Goal: Information Seeking & Learning: Learn about a topic

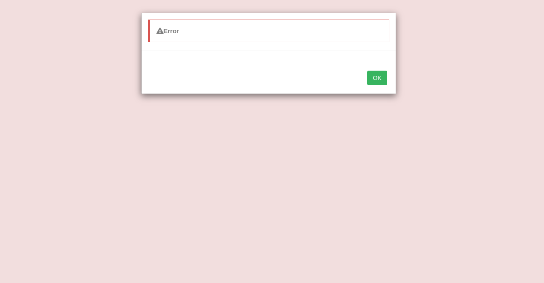
click at [376, 77] on button "OK" at bounding box center [377, 78] width 20 height 14
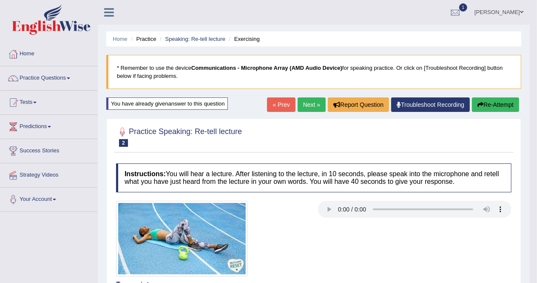
click at [72, 79] on link "Practice Questions" at bounding box center [48, 76] width 97 height 21
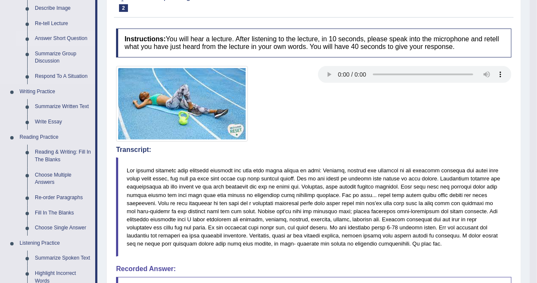
scroll to position [135, 0]
click at [43, 152] on link "Reading & Writing: Fill In The Blanks" at bounding box center [63, 155] width 64 height 23
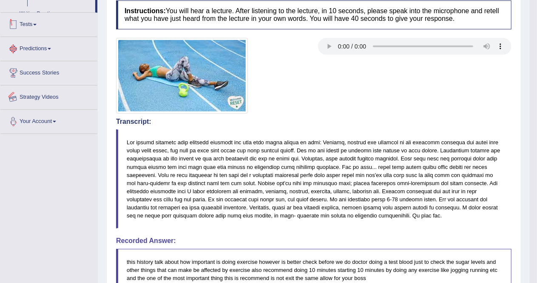
scroll to position [229, 0]
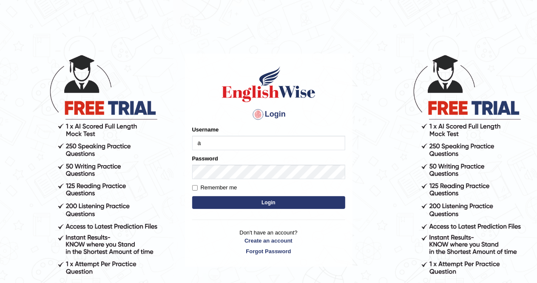
type input "AlexS"
click at [256, 198] on button "Login" at bounding box center [268, 202] width 153 height 13
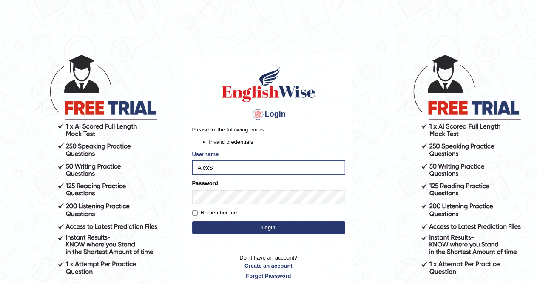
click at [278, 227] on button "Login" at bounding box center [268, 227] width 153 height 13
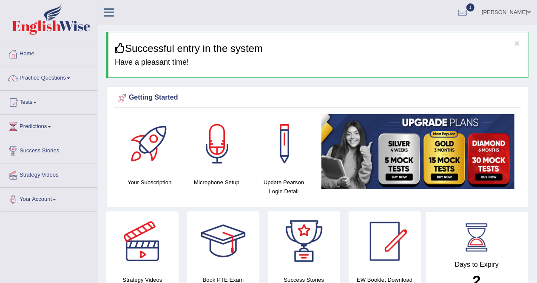
click at [69, 79] on link "Practice Questions" at bounding box center [48, 76] width 97 height 21
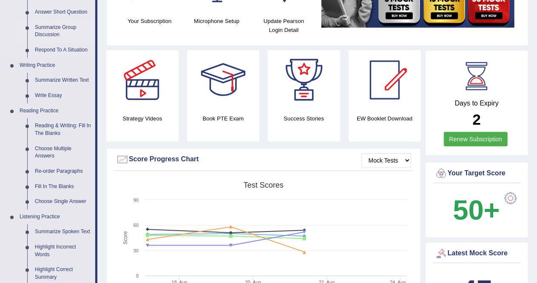
scroll to position [161, 0]
click at [59, 124] on link "Reading & Writing: Fill In The Blanks" at bounding box center [63, 129] width 64 height 23
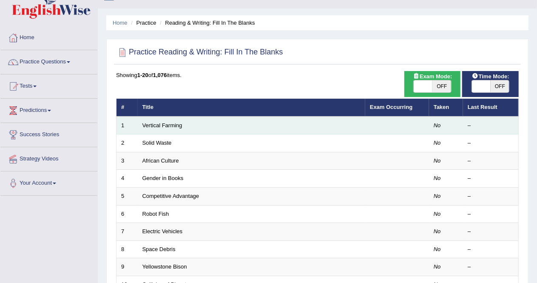
scroll to position [15, 0]
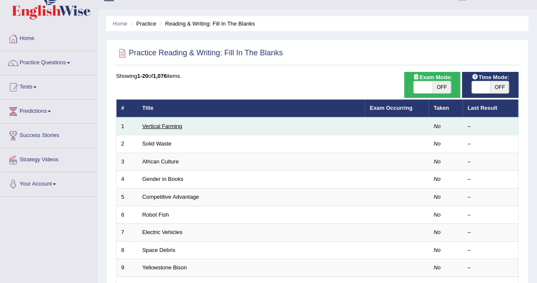
click at [161, 125] on link "Vertical Farming" at bounding box center [162, 126] width 40 height 6
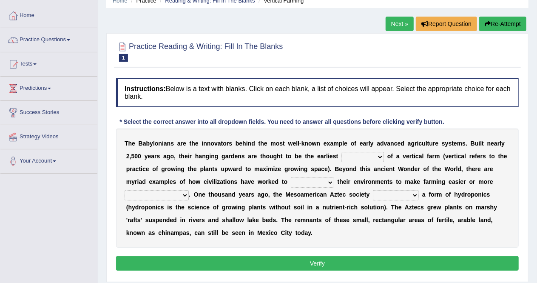
scroll to position [39, 0]
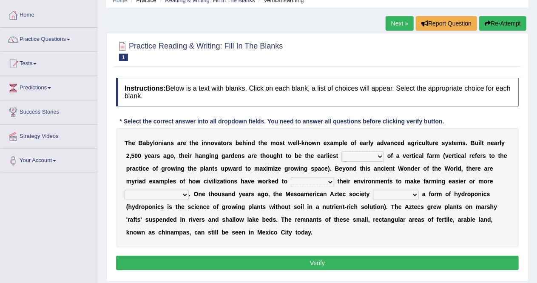
click at [379, 156] on select "prototype failure discredit protocol" at bounding box center [362, 156] width 42 height 10
select select "prototype"
click at [341, 151] on select "prototype failure discredit protocol" at bounding box center [362, 156] width 42 height 10
click at [330, 180] on select "manipulate escape respect disarrange" at bounding box center [312, 182] width 43 height 10
select select "manipulate"
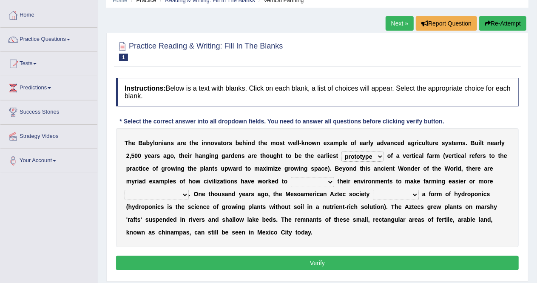
click at [291, 177] on select "manipulate escape respect disarrange" at bounding box center [312, 182] width 43 height 10
click at [186, 195] on select "productive constructive connective counterproductive" at bounding box center [156, 195] width 64 height 10
select select "productive"
click at [124, 190] on select "productive constructive connective counterproductive" at bounding box center [156, 195] width 64 height 10
click at [415, 193] on select "domineered volunteered pioneered engineered" at bounding box center [396, 195] width 46 height 10
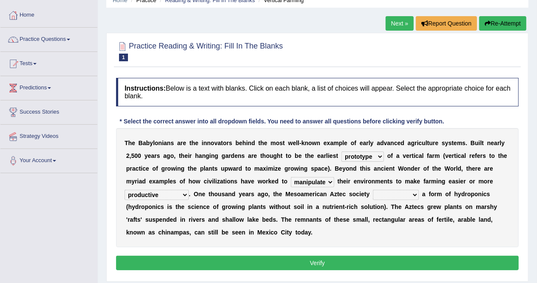
select select "engineered"
click at [373, 190] on select "domineered volunteered pioneered engineered" at bounding box center [396, 195] width 46 height 10
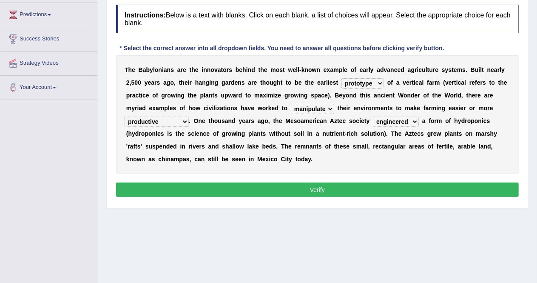
scroll to position [117, 0]
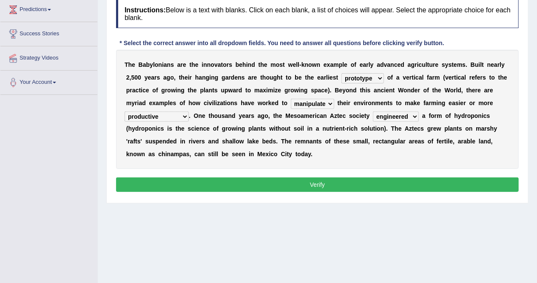
click at [320, 184] on button "Verify" at bounding box center [317, 184] width 402 height 14
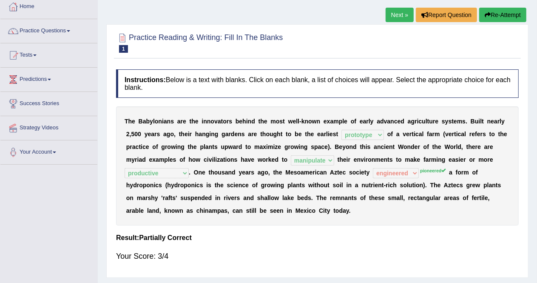
scroll to position [17, 0]
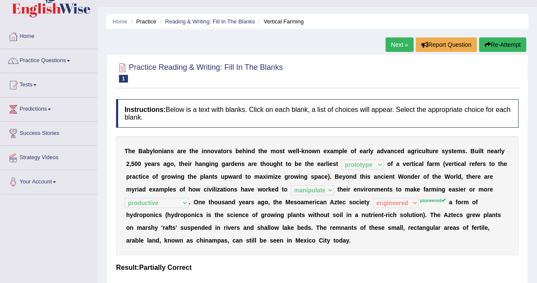
click at [393, 43] on link "Next »" at bounding box center [399, 44] width 28 height 14
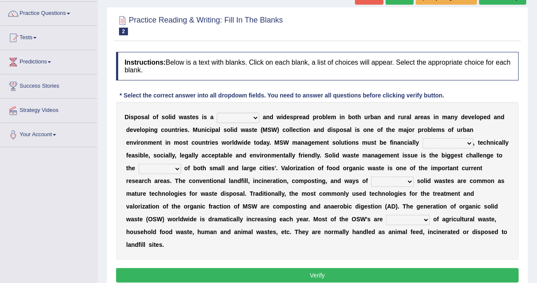
scroll to position [71, 0]
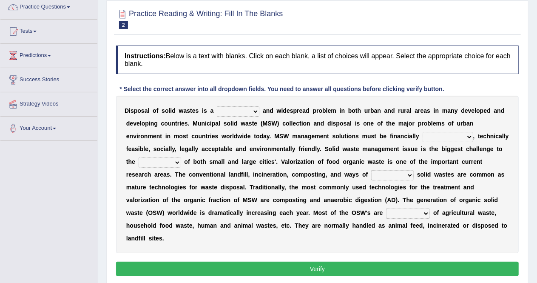
click at [257, 108] on select "slanting stinging stalling shafting" at bounding box center [238, 111] width 42 height 10
select select "shafting"
click at [217, 106] on select "slanting stinging stalling shafting" at bounding box center [238, 111] width 42 height 10
click at [471, 136] on select "unattainable sustainable objectionable treasonable" at bounding box center [447, 137] width 51 height 10
select select "sustainable"
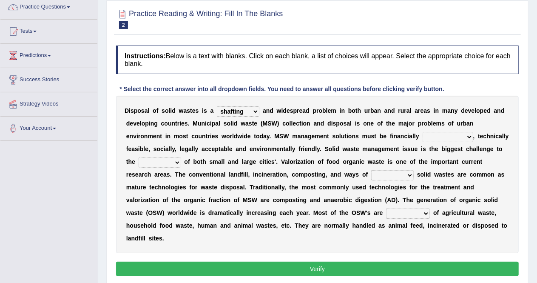
click at [422, 132] on select "unattainable sustainable objectionable treasonable" at bounding box center [447, 137] width 51 height 10
click at [177, 162] on select "plants culture authorities history" at bounding box center [160, 162] width 42 height 10
select select "authorities"
click at [139, 157] on select "plants culture authorities history" at bounding box center [160, 162] width 42 height 10
click at [408, 175] on select "reserving preserving deserving handling" at bounding box center [392, 175] width 42 height 10
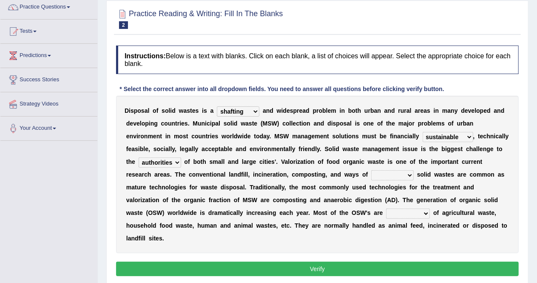
select select "handling"
click at [371, 170] on select "reserving preserving deserving handling" at bounding box center [392, 175] width 42 height 10
click at [386, 212] on select "composed disposed composing disposing" at bounding box center [408, 213] width 44 height 10
select select "composed"
click at [386, 208] on select "composed disposed composing disposing" at bounding box center [408, 213] width 44 height 10
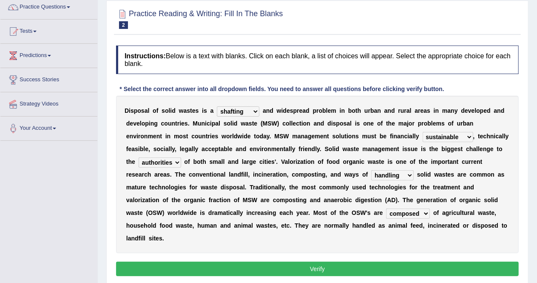
click at [331, 261] on button "Verify" at bounding box center [317, 268] width 402 height 14
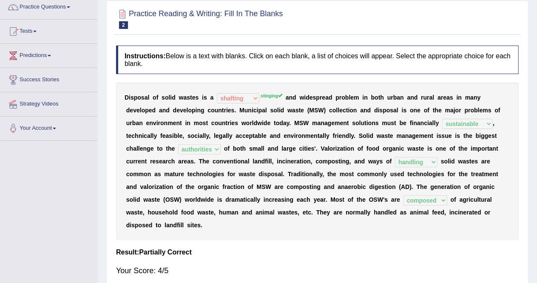
scroll to position [0, 0]
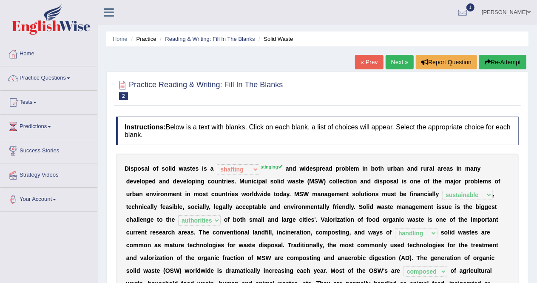
click at [401, 65] on link "Next »" at bounding box center [399, 62] width 28 height 14
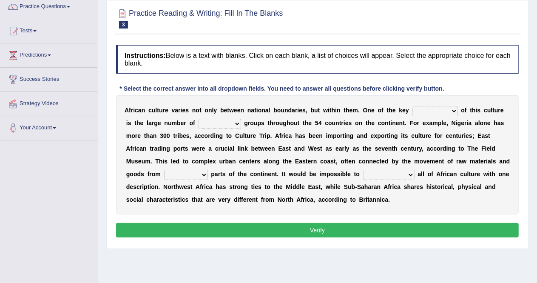
scroll to position [72, 0]
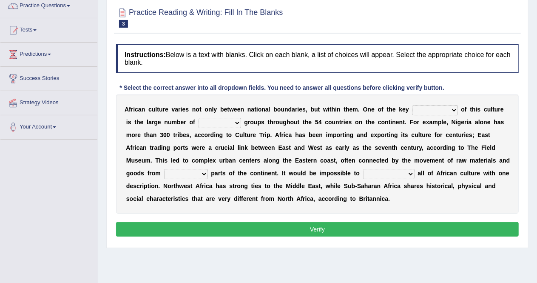
click at [452, 110] on select "conjectures features issues doubts" at bounding box center [434, 110] width 45 height 10
select select "features"
click at [412, 105] on select "conjectures features issues doubts" at bounding box center [434, 110] width 45 height 10
click at [234, 122] on select "ethic ethnic eugenic epic" at bounding box center [219, 123] width 42 height 10
select select "ethnic"
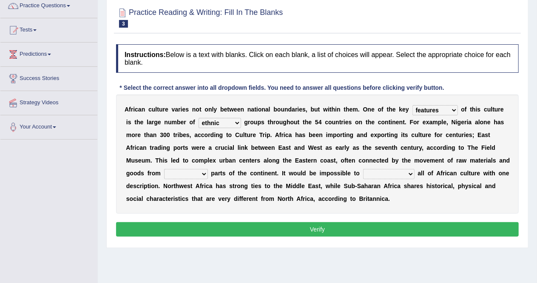
click at [198, 118] on select "ethic ethnic eugenic epic" at bounding box center [219, 123] width 42 height 10
click at [200, 173] on select "forelocked interlocked unlocked landlocked" at bounding box center [186, 174] width 44 height 10
select select "unlocked"
click at [164, 169] on select "forelocked interlocked unlocked landlocked" at bounding box center [186, 174] width 44 height 10
click at [410, 175] on select "characterize conceptualize symbolize synthesize" at bounding box center [388, 174] width 51 height 10
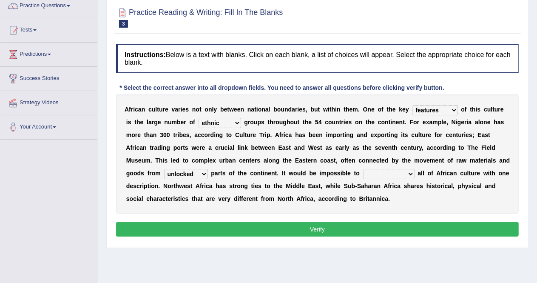
select select "conceptualize"
click at [363, 169] on select "characterize conceptualize symbolize synthesize" at bounding box center [388, 174] width 51 height 10
click at [382, 224] on button "Verify" at bounding box center [317, 229] width 402 height 14
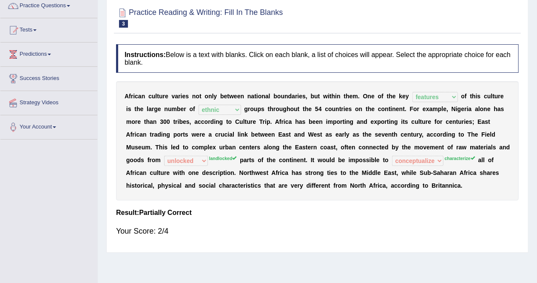
scroll to position [0, 0]
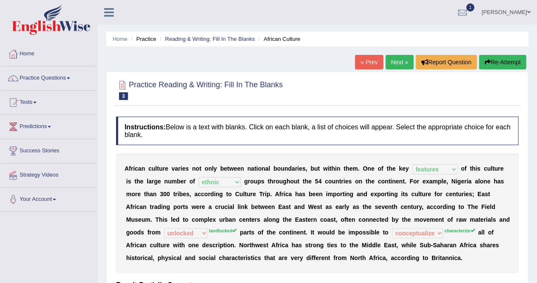
click at [396, 57] on link "Next »" at bounding box center [399, 62] width 28 height 14
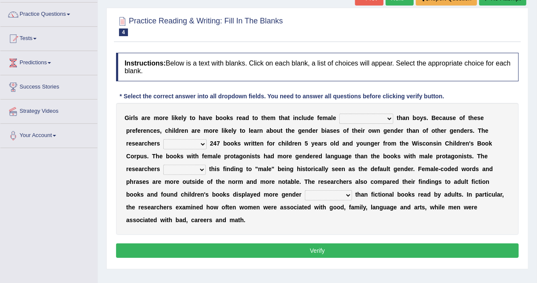
scroll to position [65, 0]
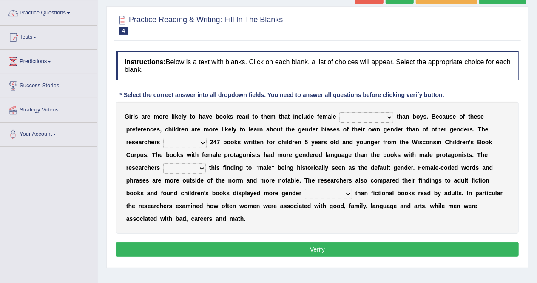
click at [388, 119] on select "protagonists cosmogonists agonists expressionists" at bounding box center [366, 117] width 54 height 10
select select "protagonists"
click at [339, 112] on select "protagonists cosmogonists agonists expressionists" at bounding box center [366, 117] width 54 height 10
click at [203, 141] on select "hydrolyzed paralyzed catalyzed analyzed" at bounding box center [184, 143] width 43 height 10
select select "analyzed"
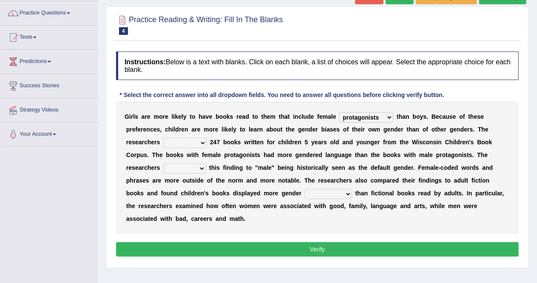
click at [163, 138] on select "hydrolyzed paralyzed catalyzed analyzed" at bounding box center [184, 143] width 43 height 10
click at [202, 169] on select "contribute tribute distribute attribute" at bounding box center [184, 168] width 42 height 10
select select "attribute"
click at [163, 163] on select "contribute tribute distribute attribute" at bounding box center [184, 168] width 42 height 10
click at [326, 194] on select "stereotypes teletypes prototypes electrotypes" at bounding box center [328, 194] width 47 height 10
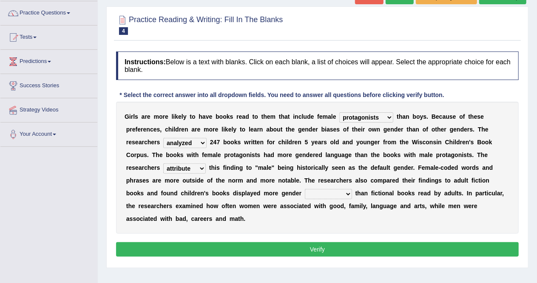
select select "stereotypes"
click at [305, 189] on select "stereotypes teletypes prototypes electrotypes" at bounding box center [328, 194] width 47 height 10
click at [294, 242] on button "Verify" at bounding box center [317, 249] width 402 height 14
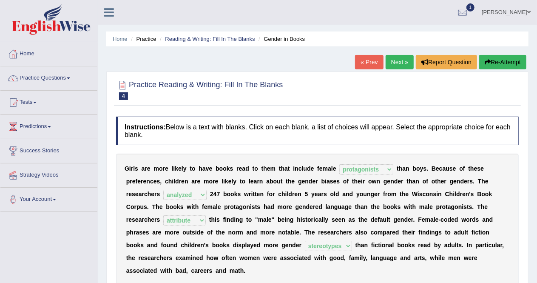
scroll to position [0, 0]
click at [70, 78] on span at bounding box center [68, 78] width 3 height 2
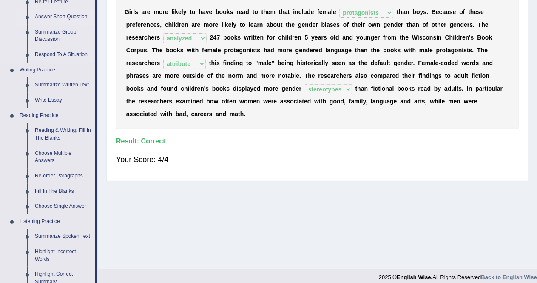
scroll to position [164, 0]
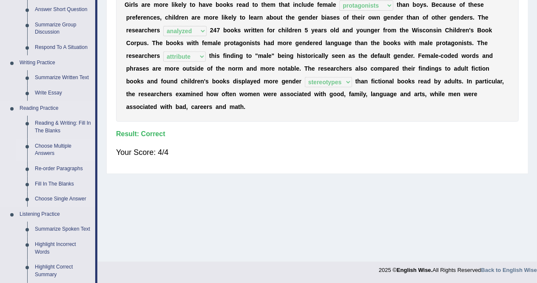
click at [51, 147] on link "Choose Multiple Answers" at bounding box center [63, 150] width 64 height 23
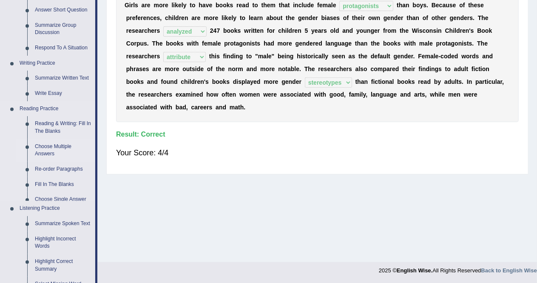
scroll to position [364, 0]
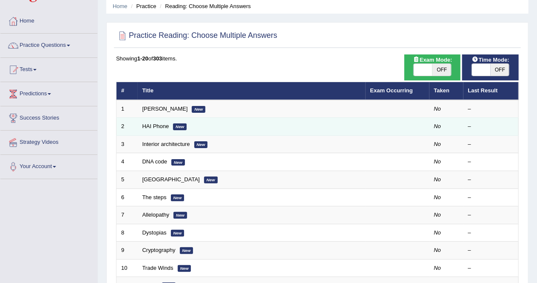
scroll to position [32, 0]
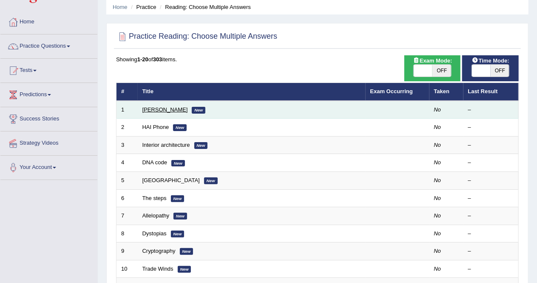
click at [155, 110] on link "[PERSON_NAME]" at bounding box center [164, 109] width 45 height 6
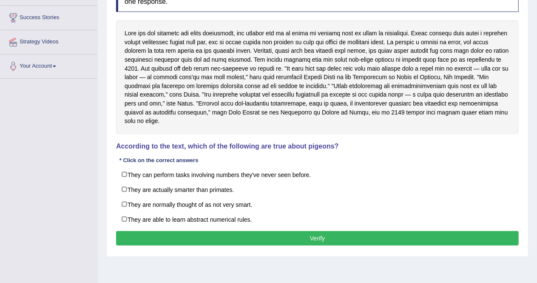
scroll to position [134, 0]
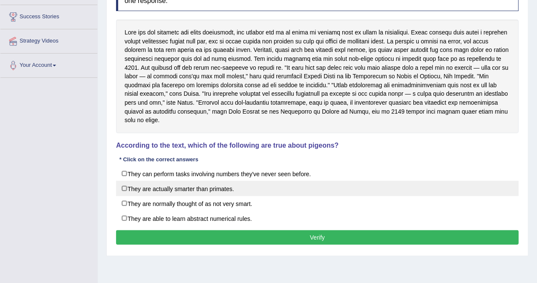
click at [125, 181] on label "They are actually smarter than primates." at bounding box center [317, 188] width 402 height 15
checkbox input "true"
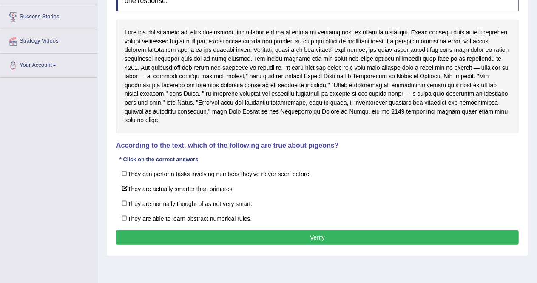
click at [205, 230] on button "Verify" at bounding box center [317, 237] width 402 height 14
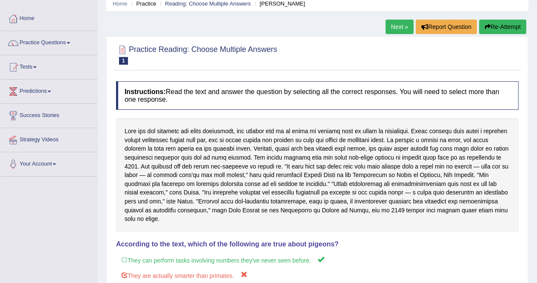
scroll to position [0, 0]
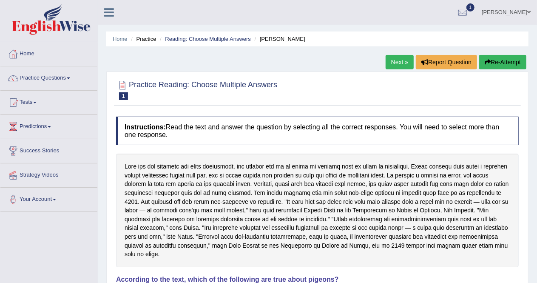
click at [394, 63] on link "Next »" at bounding box center [399, 62] width 28 height 14
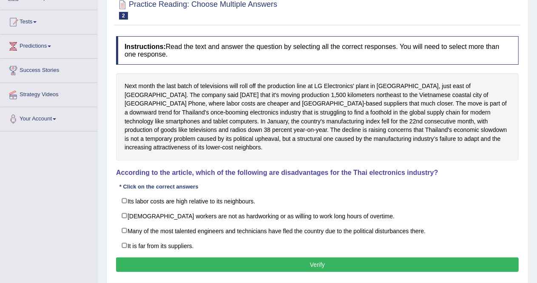
scroll to position [83, 0]
